Goal: Task Accomplishment & Management: Manage account settings

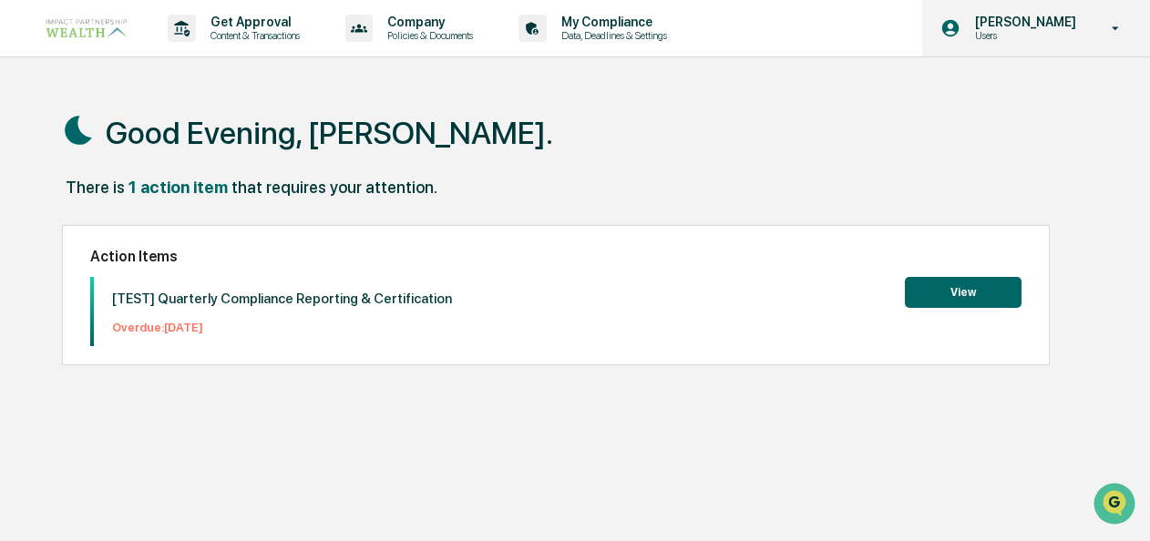
click at [1047, 27] on p "[PERSON_NAME]" at bounding box center [1022, 22] width 125 height 15
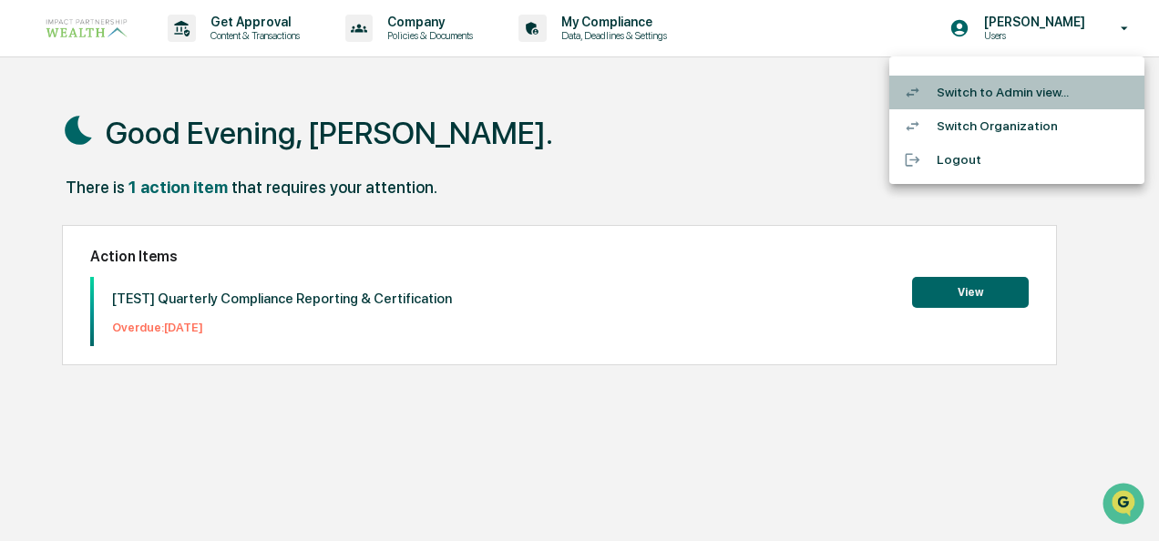
click at [998, 95] on li "Switch to Admin view..." at bounding box center [1016, 93] width 255 height 34
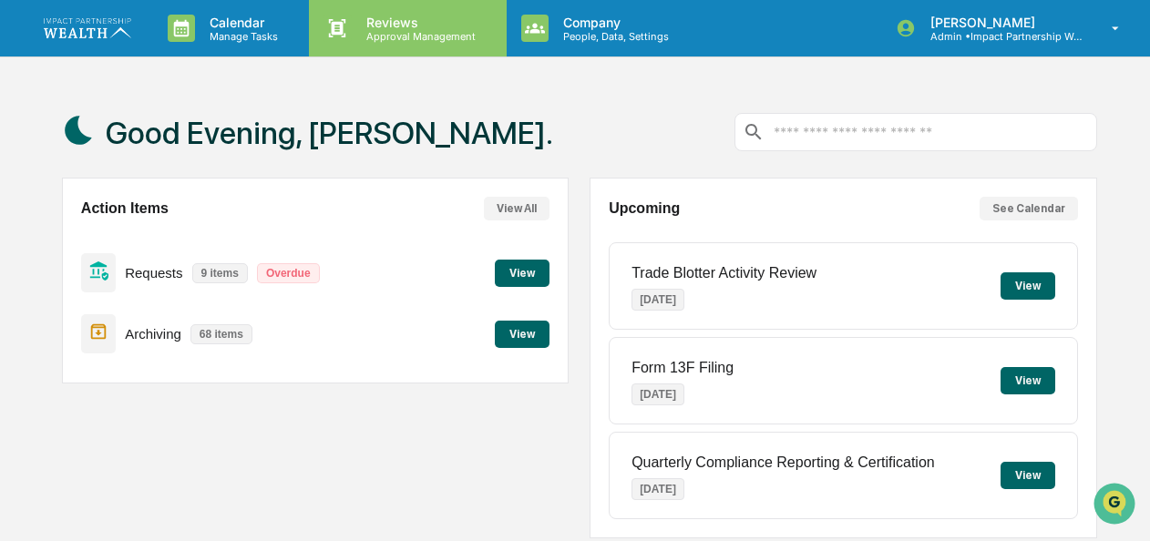
click at [373, 31] on p "Approval Management" at bounding box center [418, 36] width 133 height 13
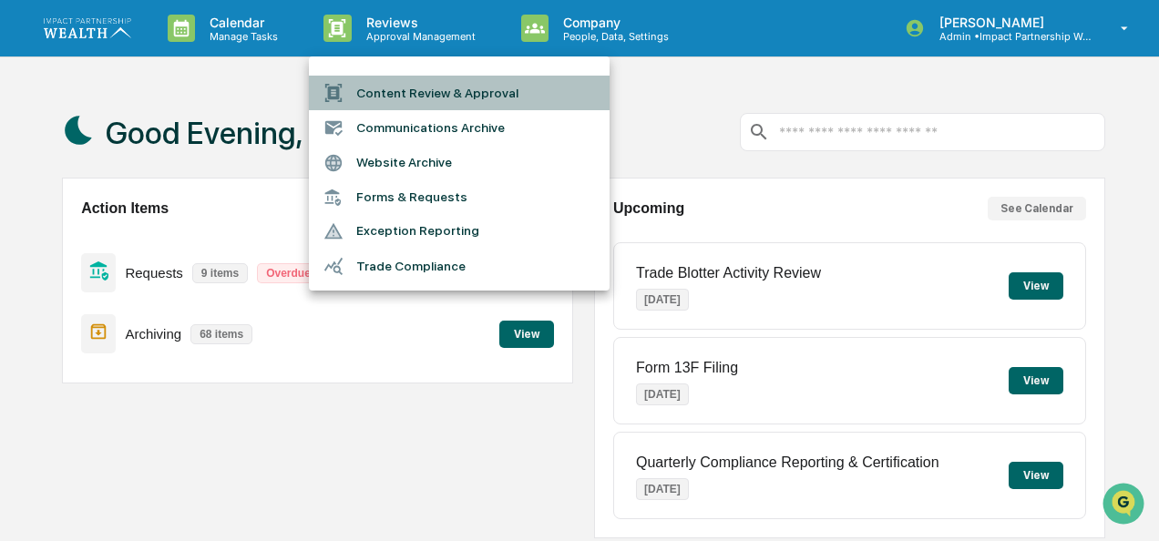
click at [381, 85] on li "Content Review & Approval" at bounding box center [459, 93] width 301 height 35
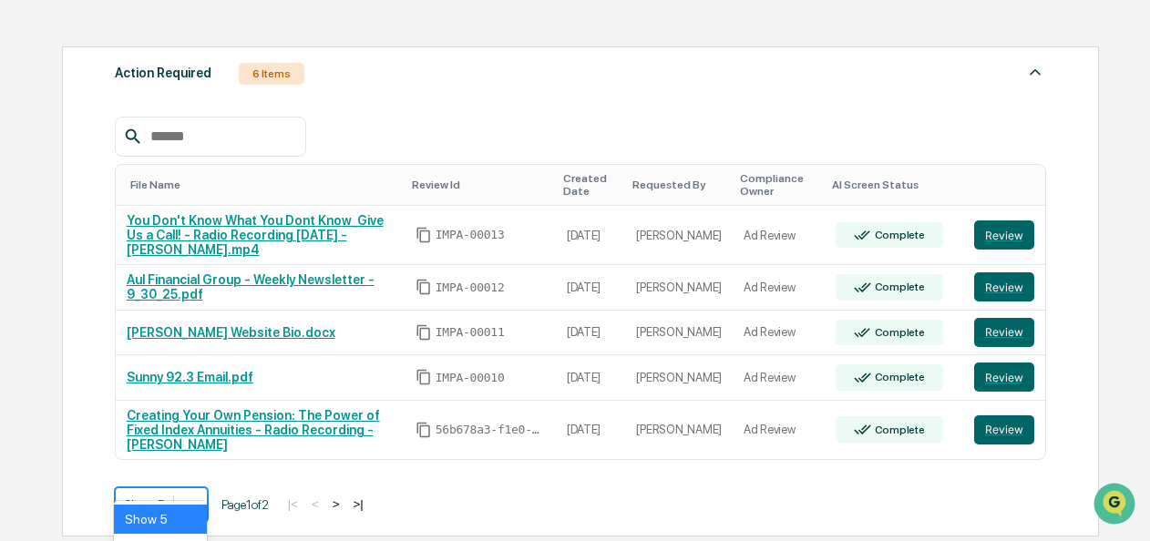
scroll to position [379, 0]
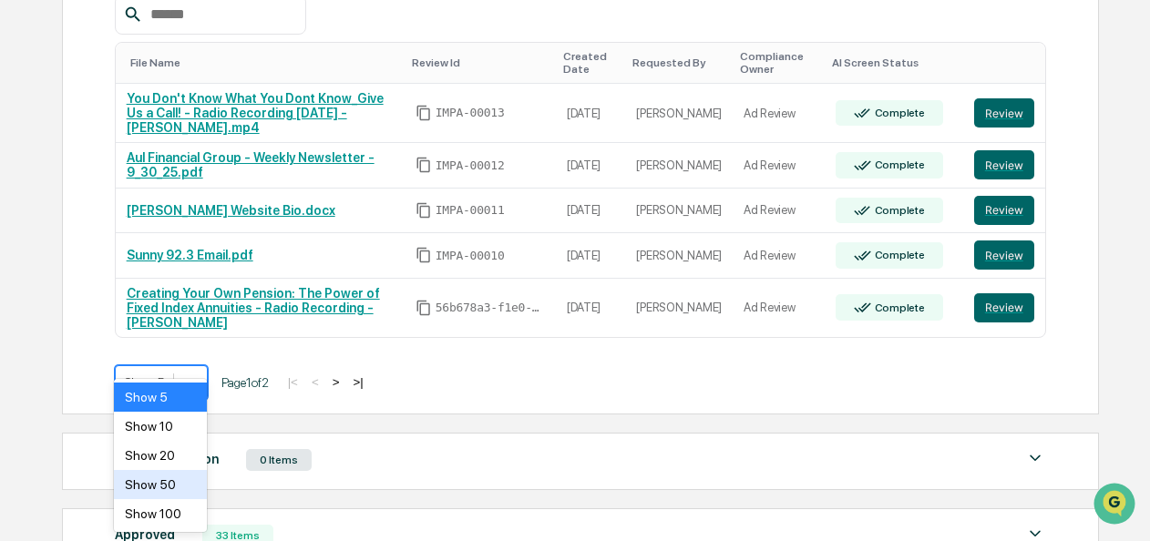
click at [189, 476] on body "Calendar Manage Tasks Reviews Approval Management Company People, Data, Setting…" at bounding box center [575, 187] width 1150 height 1132
click at [175, 505] on div "Show 100" at bounding box center [160, 513] width 93 height 29
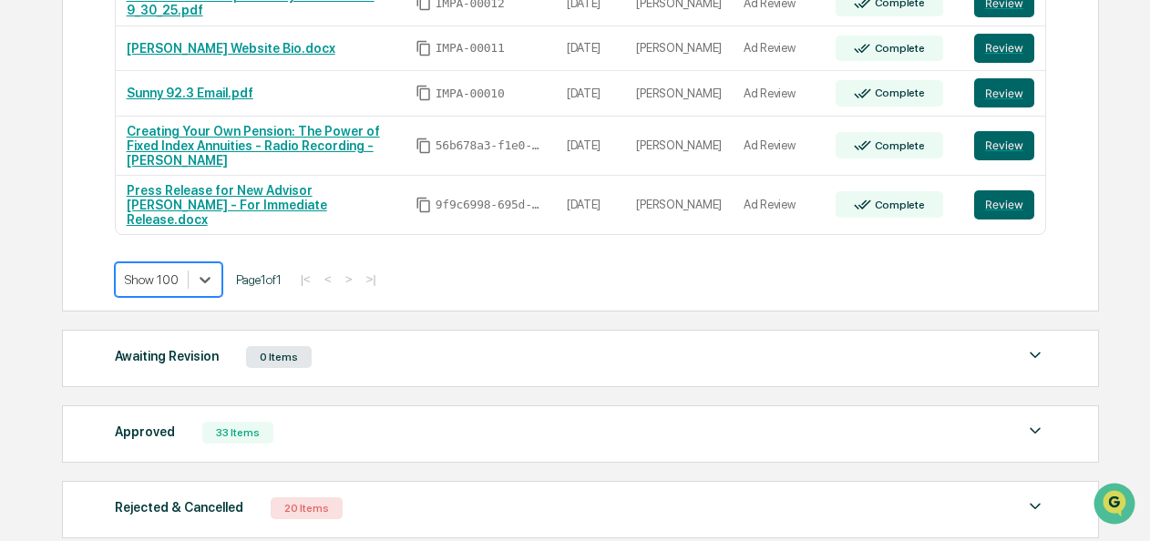
scroll to position [541, 0]
click at [146, 420] on div "Approved" at bounding box center [145, 432] width 60 height 24
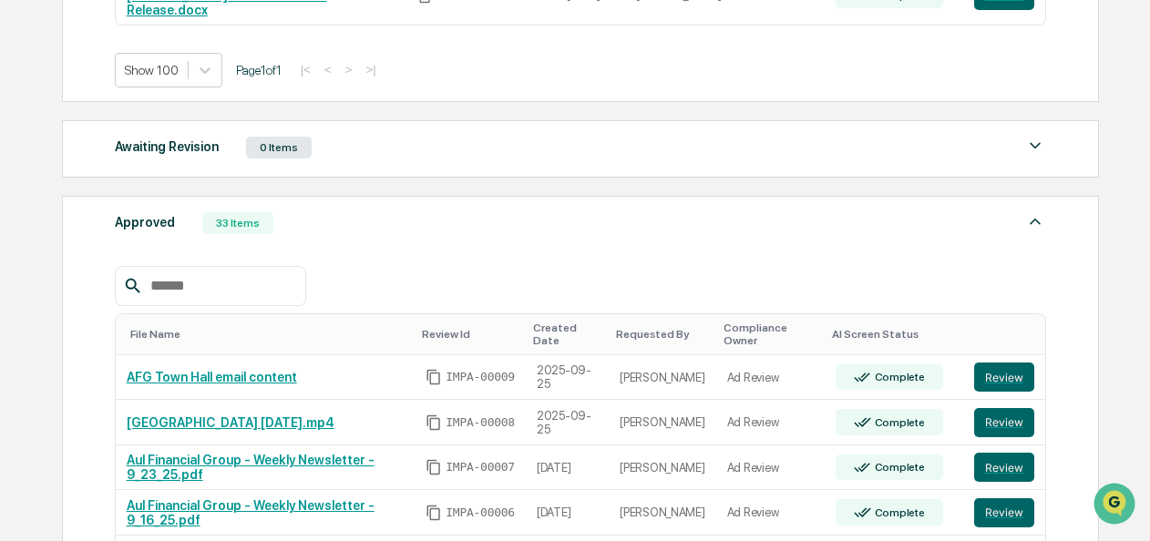
scroll to position [763, 0]
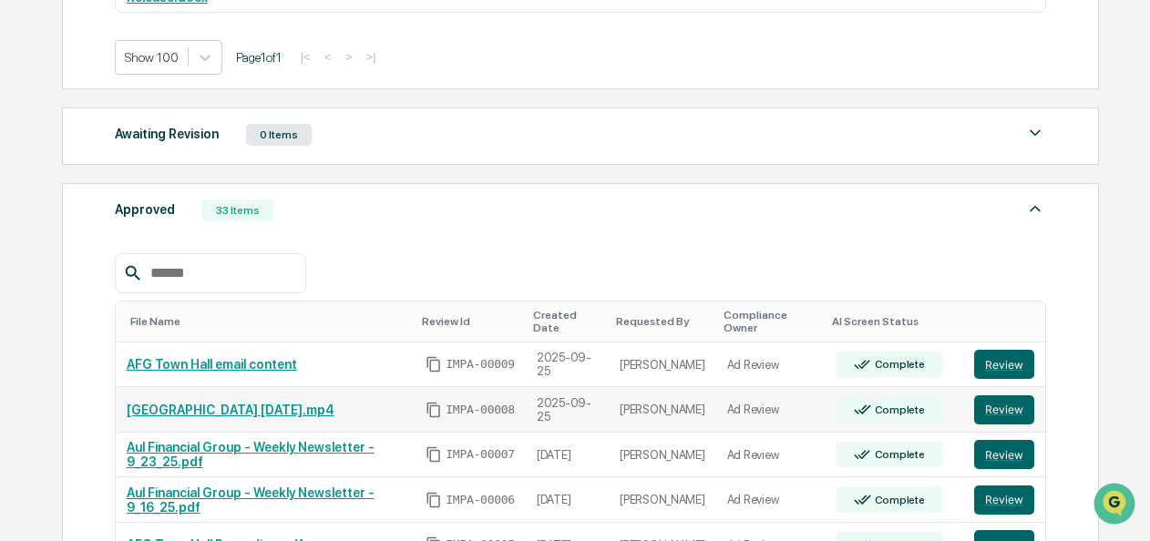
click at [290, 403] on link "[GEOGRAPHIC_DATA] [DATE].mp4" at bounding box center [231, 410] width 208 height 15
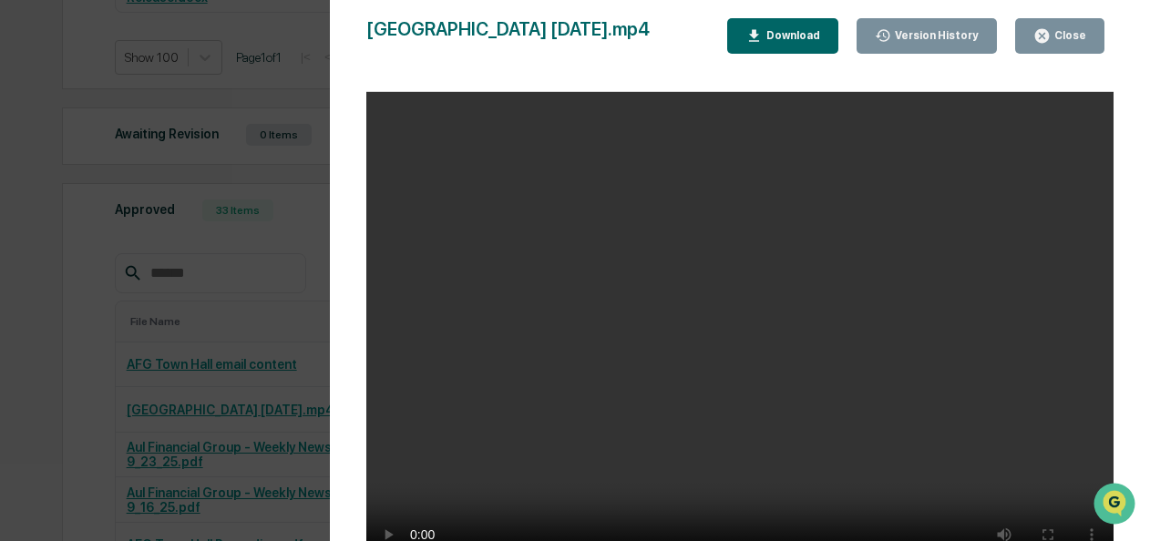
click at [230, 241] on div "Version History [DATE] 03:17 PM [PERSON_NAME] AFG [GEOGRAPHIC_DATA] [DATE].mp4 …" at bounding box center [575, 270] width 1150 height 541
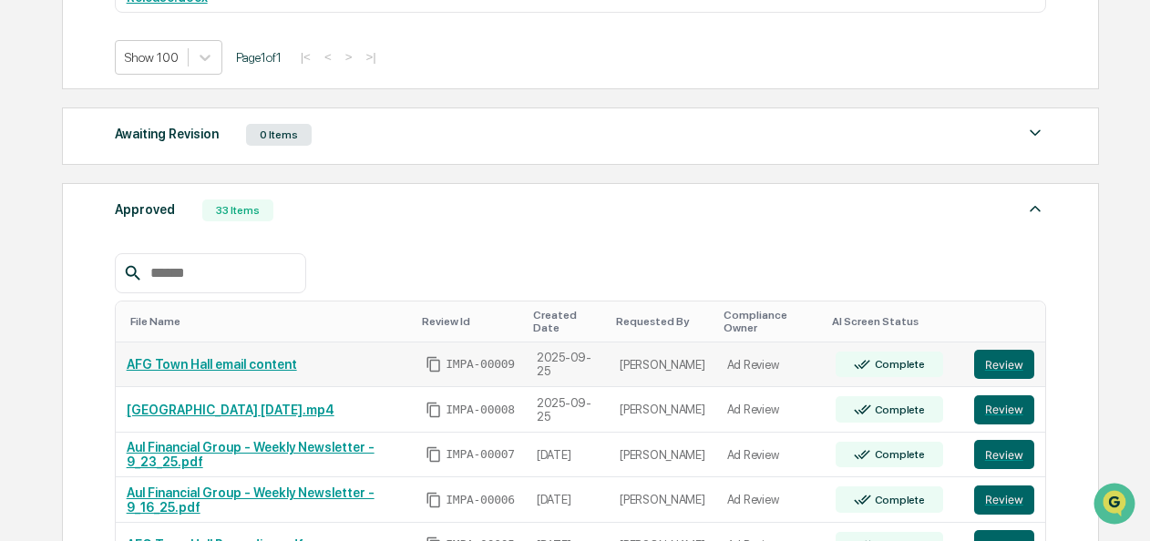
click at [197, 357] on link "AFG Town Hall email content" at bounding box center [212, 364] width 170 height 15
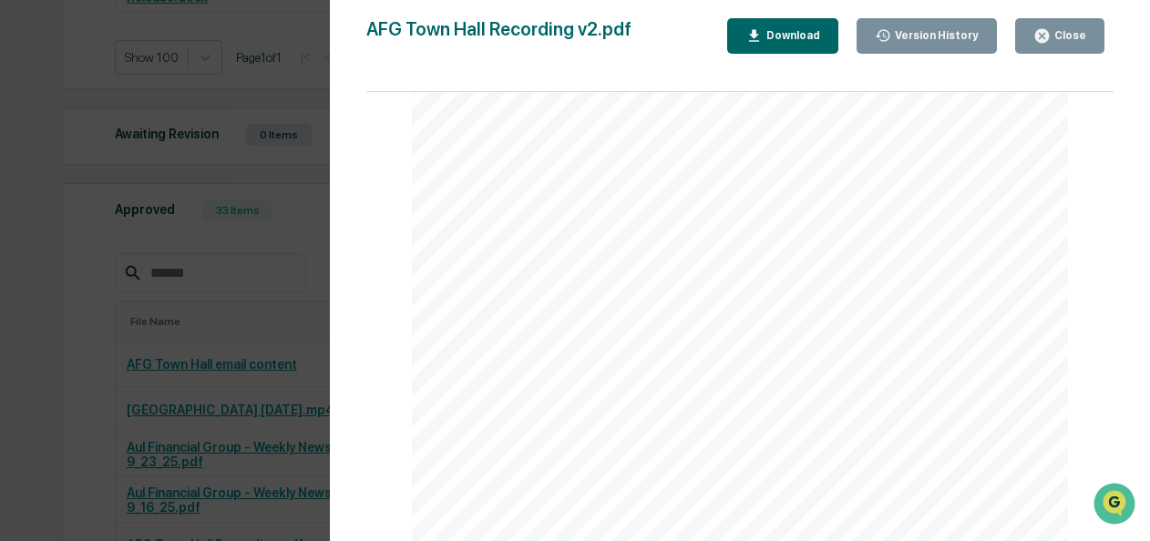
scroll to position [206, 0]
click at [22, 333] on div "Version History [DATE] 08:07 PM [PERSON_NAME] [DATE] 07:58 PM [PERSON_NAME] [DA…" at bounding box center [575, 270] width 1150 height 541
